Goal: Task Accomplishment & Management: Manage account settings

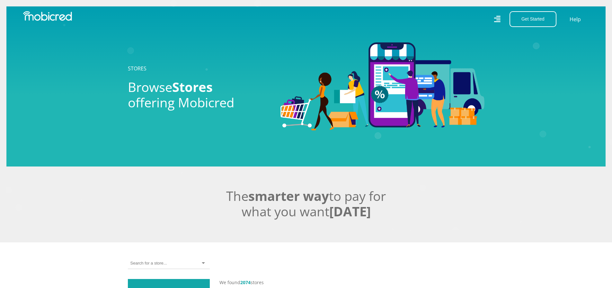
click at [499, 21] on icon at bounding box center [497, 18] width 6 height 9
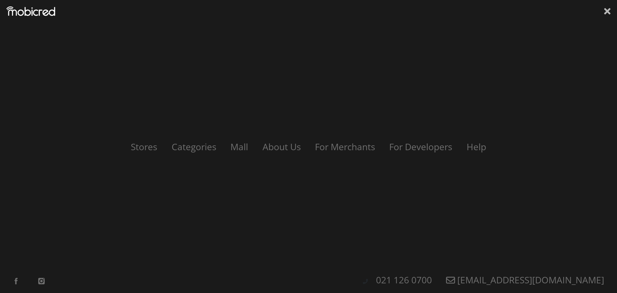
click at [606, 11] on icon at bounding box center [607, 11] width 6 height 6
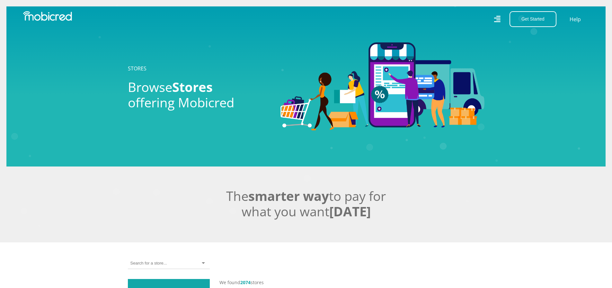
click at [497, 20] on icon at bounding box center [497, 19] width 7 height 10
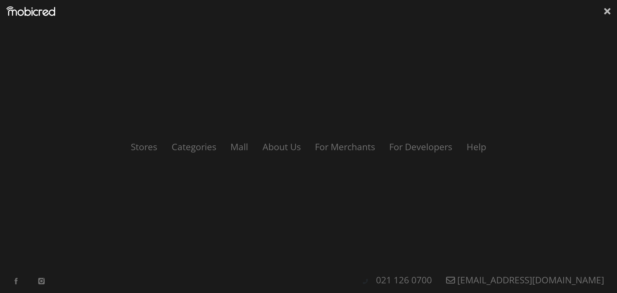
click at [607, 9] on icon at bounding box center [607, 11] width 6 height 10
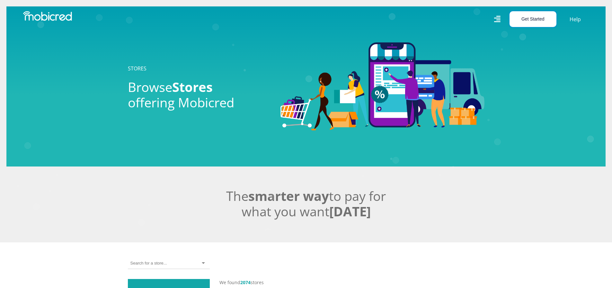
click at [537, 23] on button "Get Started" at bounding box center [533, 19] width 47 height 16
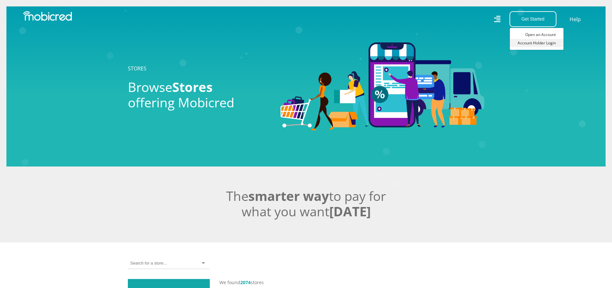
click at [543, 42] on link "Account Holder Login" at bounding box center [537, 43] width 54 height 8
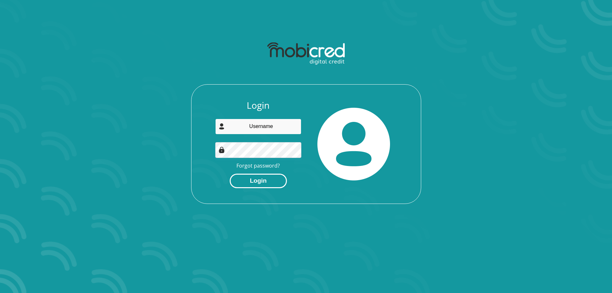
type input "liroyvanzyl@gmail.com"
click at [263, 181] on button "Login" at bounding box center [258, 181] width 57 height 14
